Goal: Information Seeking & Learning: Learn about a topic

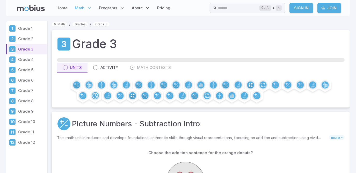
click at [264, 41] on div "Grade 3" at bounding box center [201, 44] width 288 height 18
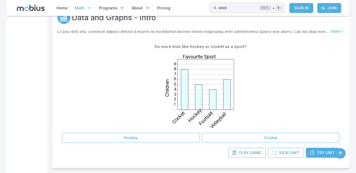
scroll to position [377, 0]
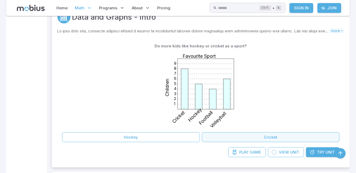
click at [262, 137] on button "Cricket" at bounding box center [271, 137] width 138 height 10
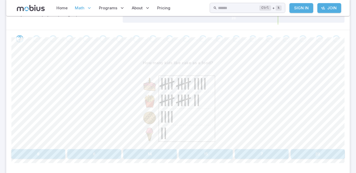
scroll to position [104, 0]
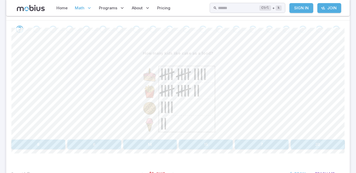
click at [161, 141] on button "14" at bounding box center [150, 145] width 54 height 10
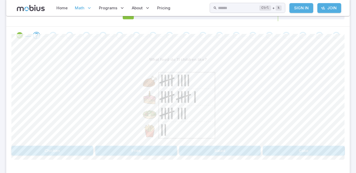
scroll to position [113, 0]
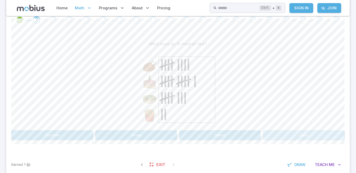
click at [296, 138] on button "Cake" at bounding box center [304, 135] width 82 height 10
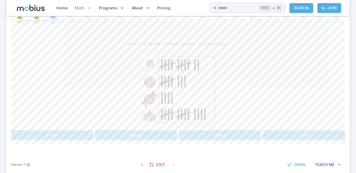
click at [310, 138] on button "Cake" at bounding box center [304, 135] width 82 height 10
click at [209, 141] on div "How many kids like either cherry or pear as a fruit? 19 27 23 21 17 15 Canvas a…" at bounding box center [178, 92] width 334 height 126
click at [209, 138] on button "21" at bounding box center [206, 135] width 54 height 10
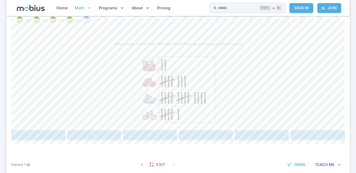
click at [151, 97] on image at bounding box center [150, 99] width 16 height 16
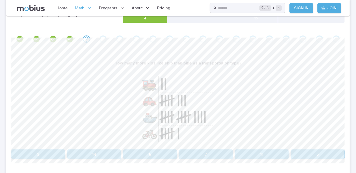
scroll to position [94, 0]
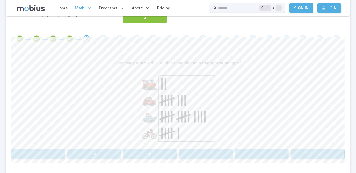
click at [228, 21] on icon at bounding box center [256, 18] width 178 height 9
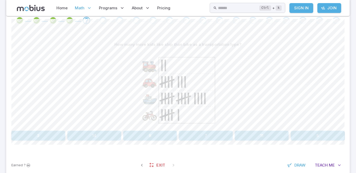
scroll to position [113, 0]
click at [156, 139] on button "8" at bounding box center [150, 135] width 54 height 10
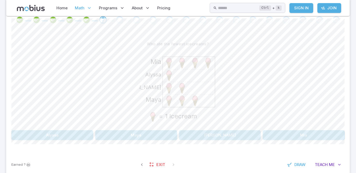
click at [63, 133] on button "Alyssa" at bounding box center [52, 135] width 82 height 10
click at [159, 132] on button "Blaze" at bounding box center [94, 135] width 166 height 10
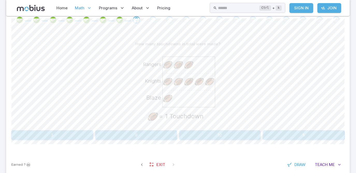
click at [140, 137] on button "9" at bounding box center [136, 135] width 82 height 10
click at [264, 140] on button "60" at bounding box center [262, 135] width 54 height 10
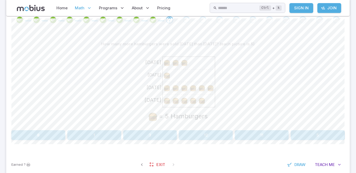
click at [317, 133] on button "5" at bounding box center [318, 135] width 54 height 10
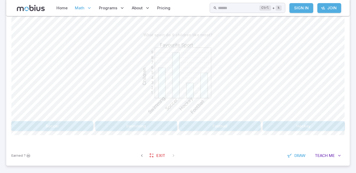
scroll to position [122, 0]
click at [65, 124] on button "Soccer" at bounding box center [52, 126] width 82 height 10
click at [27, 155] on icon "Sign In to earn Mobius dollars" at bounding box center [28, 155] width 5 height 5
click at [20, 155] on span "Earned" at bounding box center [16, 155] width 11 height 5
click at [28, 155] on icon "Sign In to earn Mobius dollars" at bounding box center [28, 155] width 5 height 5
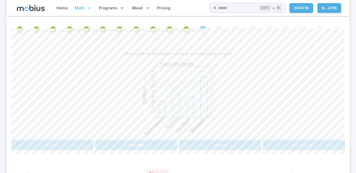
scroll to position [104, 0]
drag, startPoint x: 148, startPoint y: 146, endPoint x: 125, endPoint y: 145, distance: 23.6
click at [125, 145] on button "Baseball" at bounding box center [136, 145] width 82 height 10
click at [277, 140] on button "[DATE]" at bounding box center [304, 145] width 82 height 10
click at [52, 143] on button "6" at bounding box center [38, 145] width 54 height 10
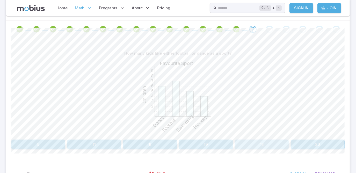
click at [267, 145] on button "13" at bounding box center [262, 145] width 54 height 10
click at [215, 142] on button "Football" at bounding box center [262, 145] width 166 height 10
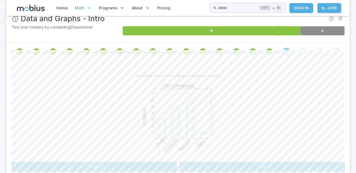
scroll to position [75, 0]
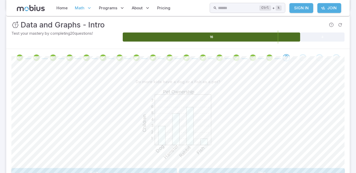
click at [245, 34] on icon at bounding box center [212, 37] width 178 height 9
click at [327, 37] on icon at bounding box center [323, 37] width 44 height 9
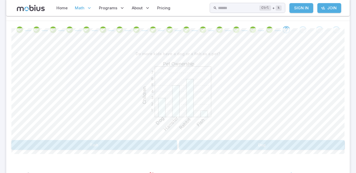
scroll to position [104, 0]
click at [305, 28] on div "Go to the next question" at bounding box center [303, 29] width 7 height 7
click at [336, 29] on div "Go to the next question" at bounding box center [336, 29] width 7 height 7
click at [213, 96] on icon "1 2 3 4 5 6 7 Pet Ownership Children Dog Hamster Rabbit Fish" at bounding box center [178, 97] width 78 height 78
click at [237, 143] on button "Dog" at bounding box center [262, 145] width 166 height 10
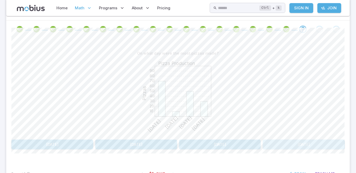
click at [308, 146] on button "[DATE]" at bounding box center [304, 145] width 82 height 10
click at [150, 145] on button "2" at bounding box center [150, 145] width 54 height 10
click at [183, 147] on button "2" at bounding box center [178, 145] width 65 height 10
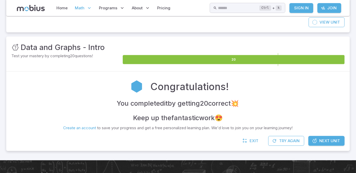
scroll to position [56, 0]
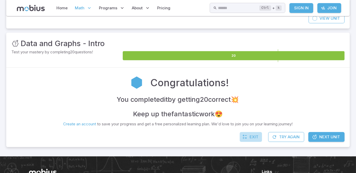
click at [246, 135] on icon at bounding box center [245, 137] width 5 height 5
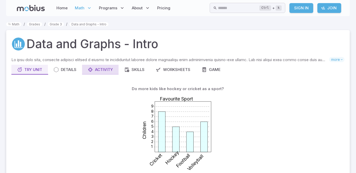
click at [106, 70] on div "Activity" at bounding box center [100, 70] width 25 height 6
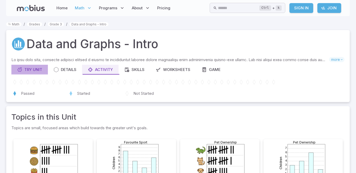
click at [37, 70] on div "Try Unit" at bounding box center [29, 70] width 25 height 6
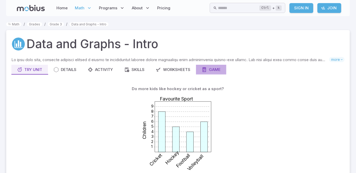
click at [216, 70] on div "Game" at bounding box center [211, 70] width 19 height 6
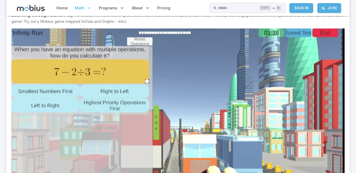
scroll to position [66, 0]
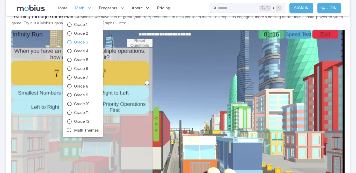
click at [88, 6] on icon at bounding box center [89, 7] width 5 height 5
click at [70, 94] on icon at bounding box center [69, 95] width 5 height 5
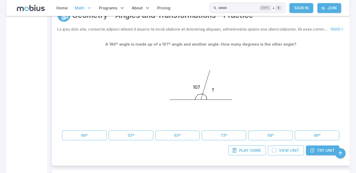
scroll to position [132, 0]
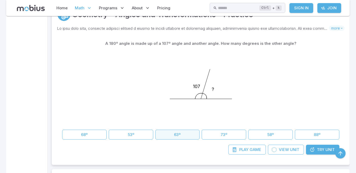
click at [178, 135] on button "63º" at bounding box center [178, 135] width 45 height 10
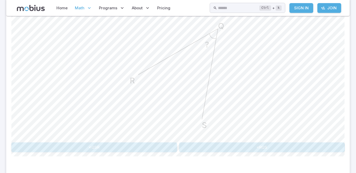
scroll to position [160, 0]
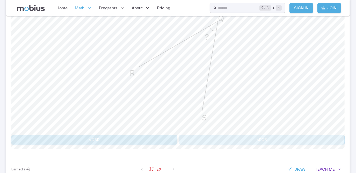
click at [255, 137] on button "<RQS" at bounding box center [262, 140] width 166 height 10
click at [187, 139] on button "<SQR" at bounding box center [178, 140] width 65 height 10
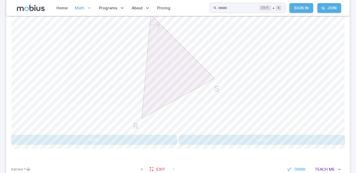
click at [236, 144] on button "<SQR" at bounding box center [262, 140] width 166 height 10
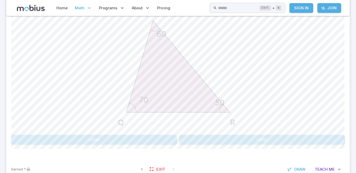
click at [135, 142] on button "<RQS" at bounding box center [94, 140] width 166 height 10
click at [178, 138] on button "50º" at bounding box center [178, 140] width 110 height 10
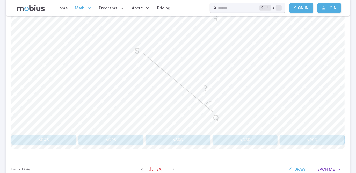
click at [182, 134] on div "How would this angle be named in the <ABC naming convention? ? R Q S <RQS <QRS …" at bounding box center [178, 68] width 334 height 153
click at [241, 140] on button "<QSR" at bounding box center [245, 140] width 65 height 10
click at [119, 143] on button "<RQS" at bounding box center [94, 140] width 166 height 10
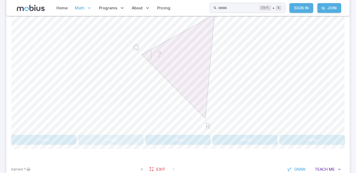
click at [124, 140] on button "<RSQ" at bounding box center [111, 140] width 65 height 10
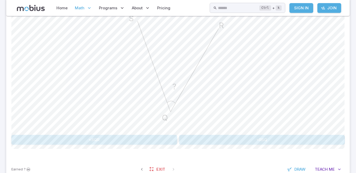
click at [232, 142] on button "<RSQ" at bounding box center [262, 140] width 166 height 10
click at [146, 142] on button "<RQS" at bounding box center [94, 140] width 166 height 10
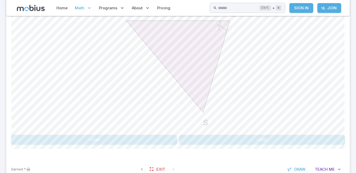
click at [153, 139] on button "<SQR" at bounding box center [94, 140] width 166 height 10
click at [56, 137] on button "<SRQ" at bounding box center [43, 140] width 65 height 10
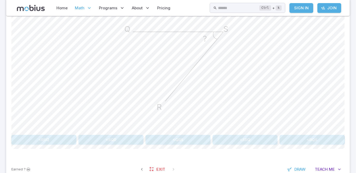
click at [180, 140] on button "<QRS" at bounding box center [178, 140] width 65 height 10
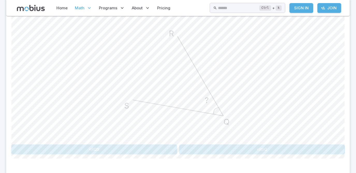
scroll to position [169, 0]
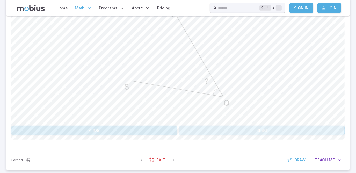
click at [260, 132] on button "<RSQ" at bounding box center [262, 131] width 166 height 10
click at [149, 131] on button "<QRS" at bounding box center [94, 131] width 166 height 10
click at [140, 128] on button "<QRS" at bounding box center [94, 131] width 166 height 10
click at [253, 129] on button "<QRS" at bounding box center [262, 131] width 166 height 10
click at [233, 131] on button "<SQR" at bounding box center [262, 131] width 166 height 10
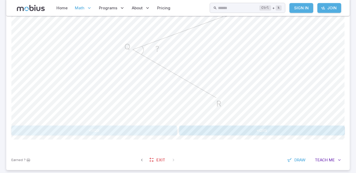
click at [152, 129] on button "<RQS" at bounding box center [94, 131] width 166 height 10
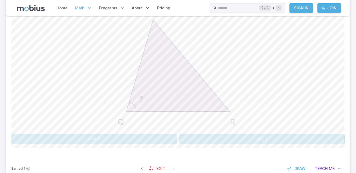
scroll to position [160, 0]
click at [227, 143] on button "<RQS" at bounding box center [262, 140] width 166 height 10
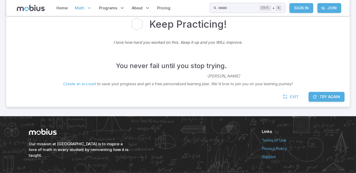
scroll to position [62, 0]
